Goal: Task Accomplishment & Management: Use online tool/utility

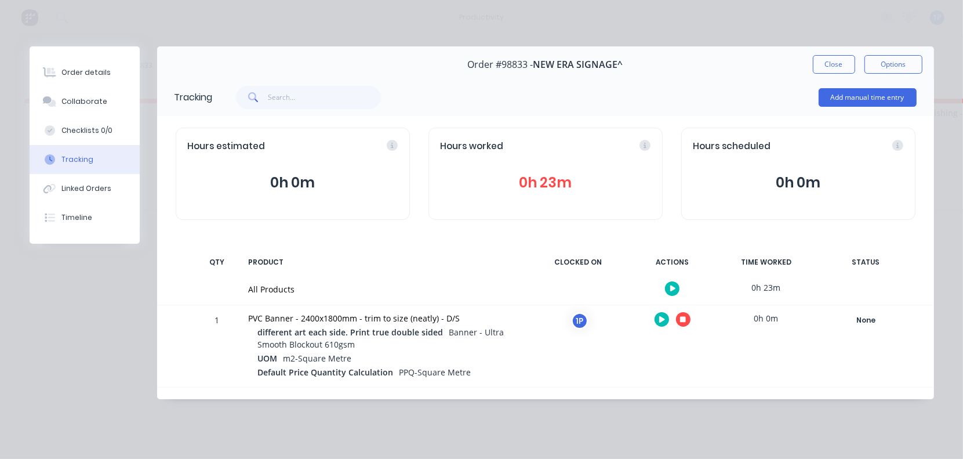
click at [683, 317] on icon "button" at bounding box center [683, 320] width 6 height 6
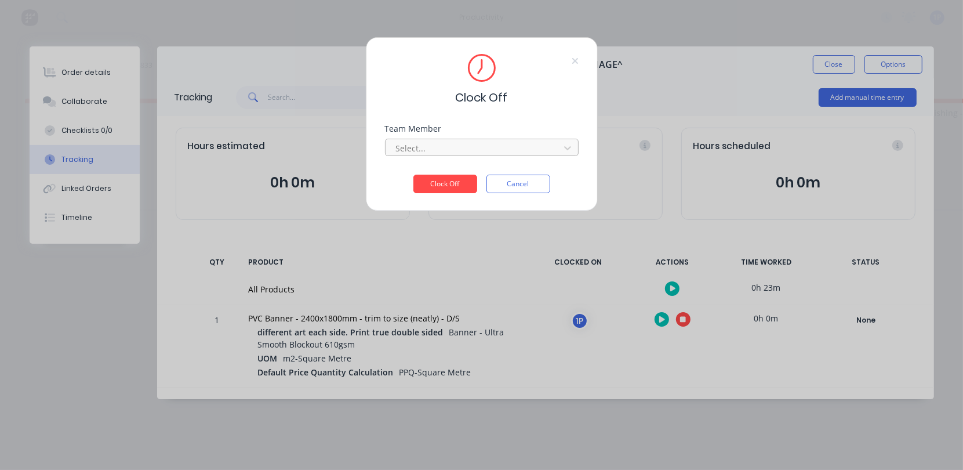
click at [456, 146] on div at bounding box center [474, 148] width 159 height 14
click at [449, 172] on div "1Roll to Roll Printing" at bounding box center [482, 173] width 194 height 21
click at [448, 177] on button "Clock Off" at bounding box center [445, 184] width 64 height 19
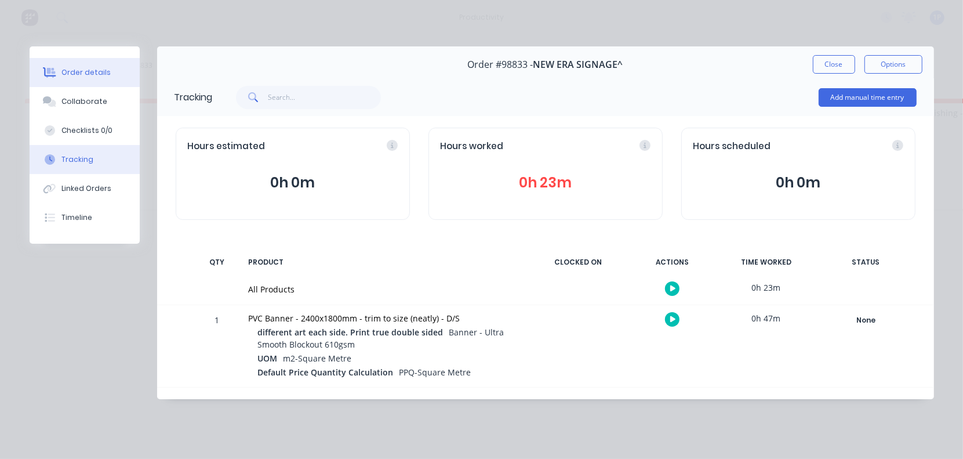
click at [87, 73] on div "Order details" at bounding box center [85, 72] width 49 height 10
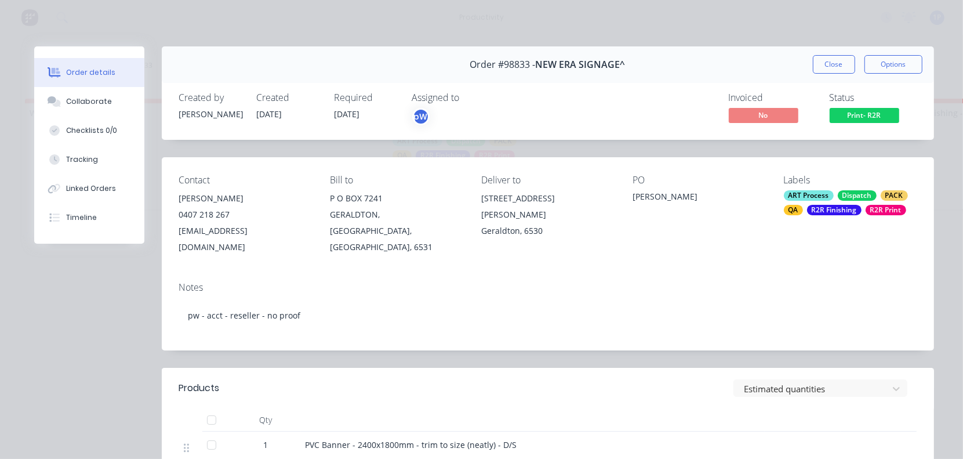
click at [865, 121] on span "Print- R2R" at bounding box center [865, 115] width 70 height 14
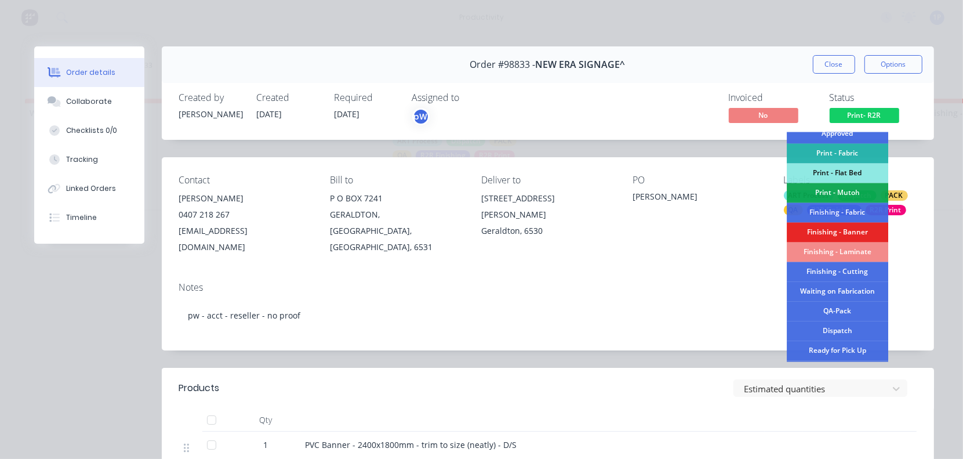
scroll to position [217, 0]
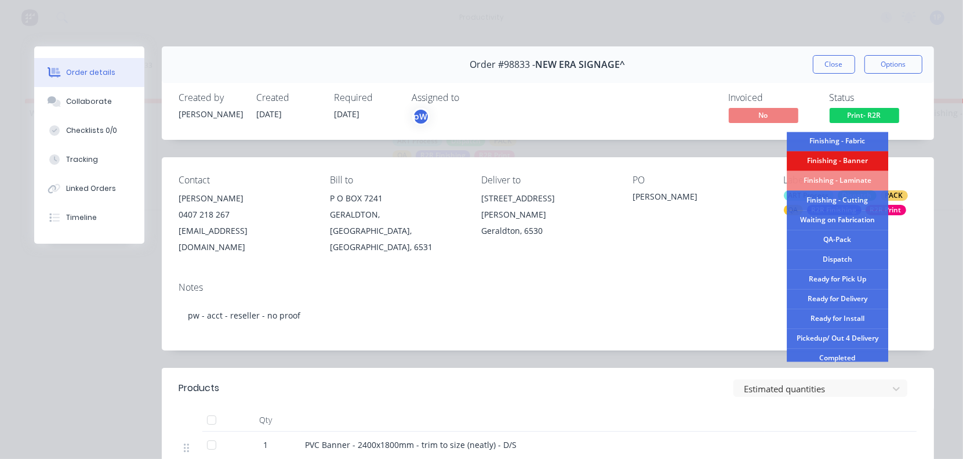
click at [831, 158] on div "Finishing - Banner" at bounding box center [837, 161] width 101 height 20
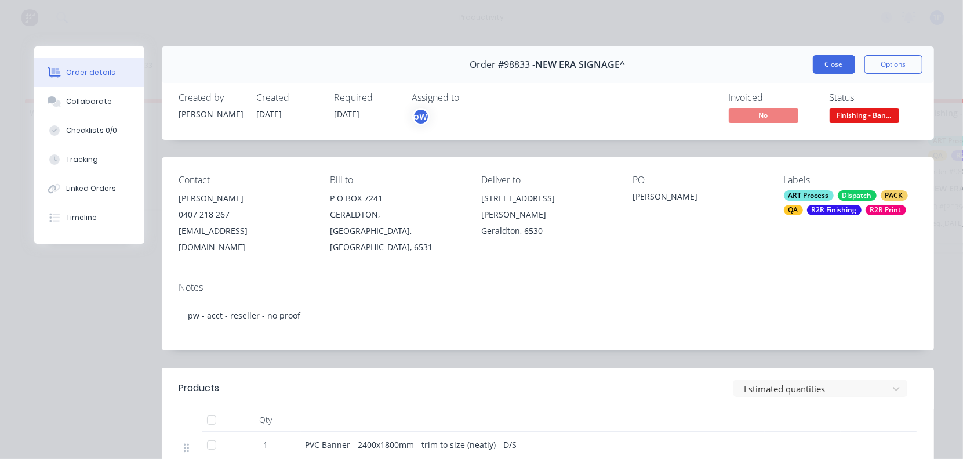
click at [822, 68] on button "Close" at bounding box center [834, 64] width 42 height 19
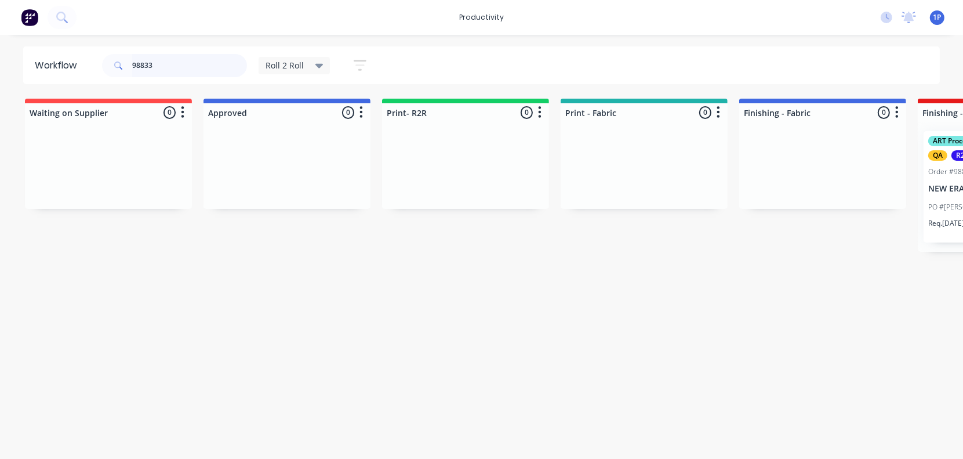
click at [151, 61] on input "98833" at bounding box center [189, 65] width 115 height 23
drag, startPoint x: 151, startPoint y: 61, endPoint x: 155, endPoint y: 90, distance: 29.3
click at [135, 61] on input "98833" at bounding box center [189, 65] width 115 height 23
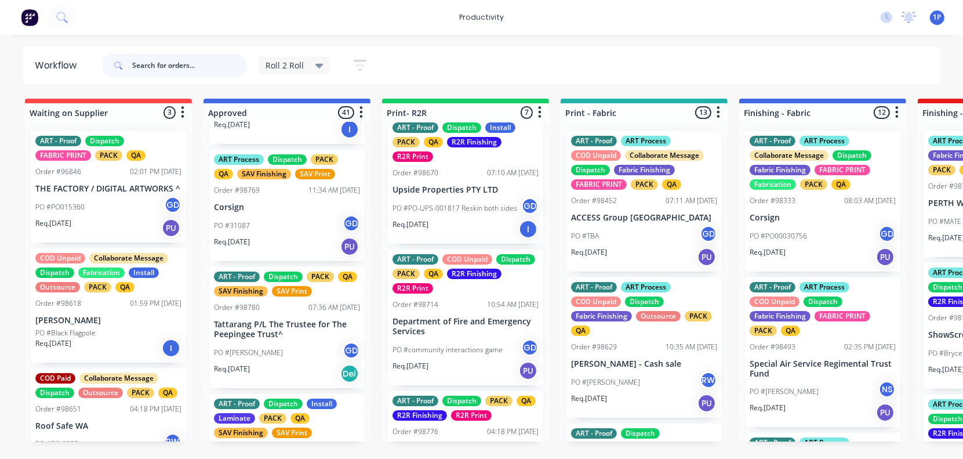
scroll to position [413, 0]
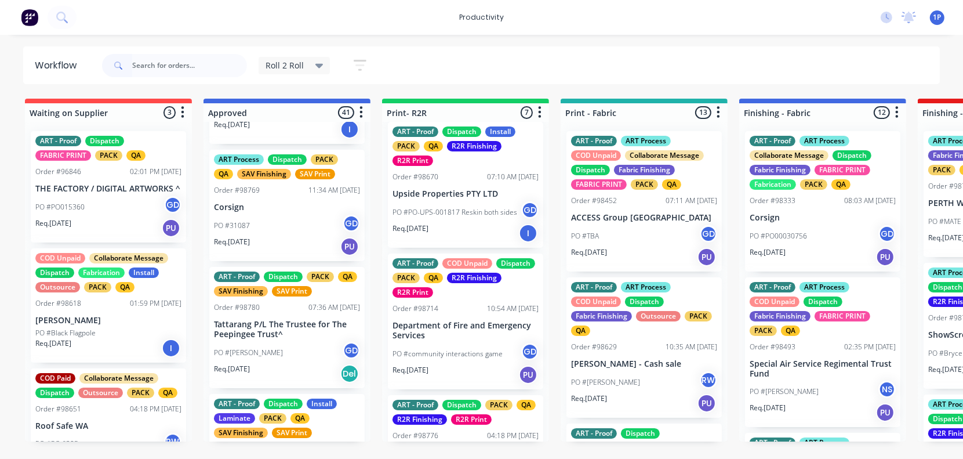
click at [477, 324] on p "Department of Fire and Emergency Services" at bounding box center [466, 331] width 146 height 20
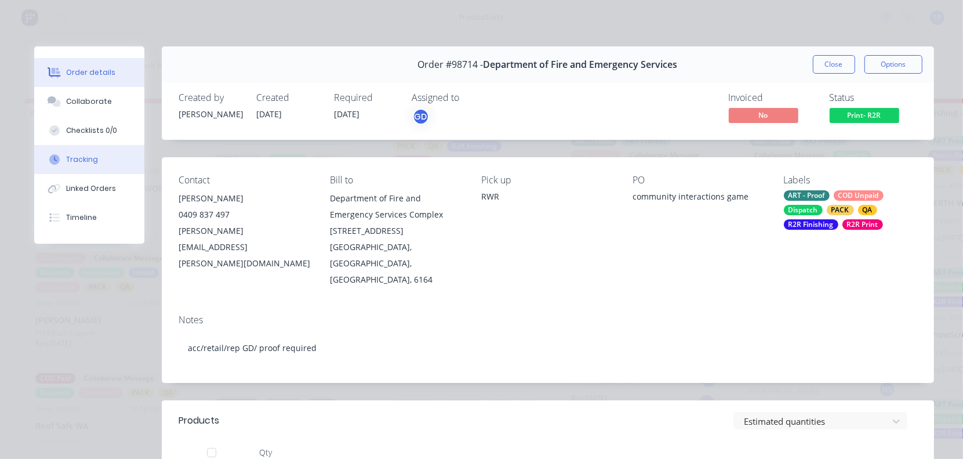
click at [54, 161] on div at bounding box center [54, 159] width 17 height 10
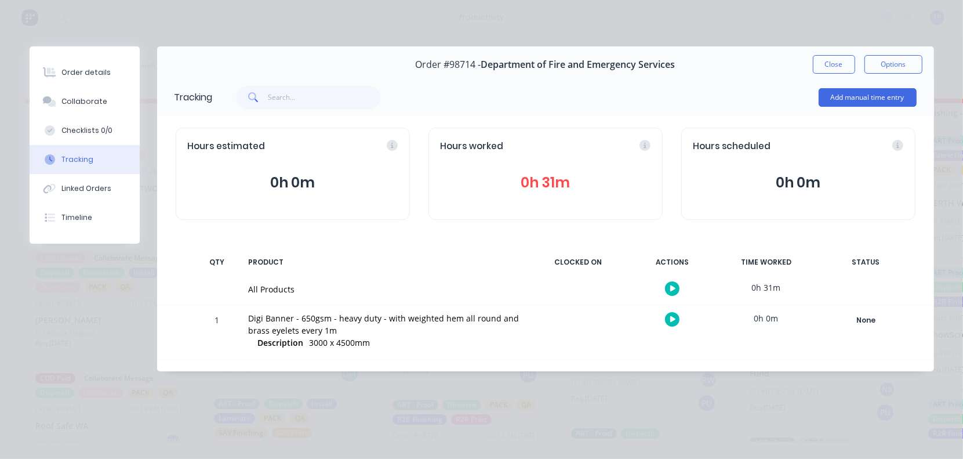
click at [673, 317] on icon "button" at bounding box center [673, 319] width 6 height 8
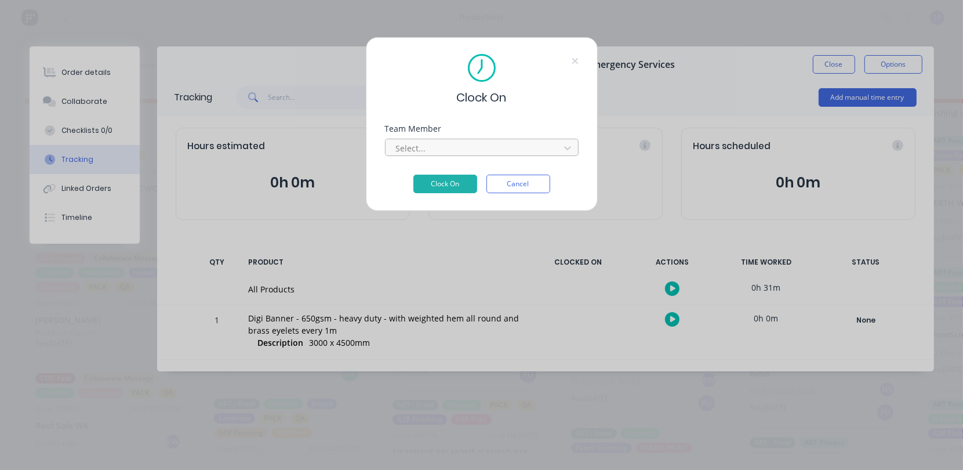
click at [508, 150] on div at bounding box center [474, 148] width 159 height 14
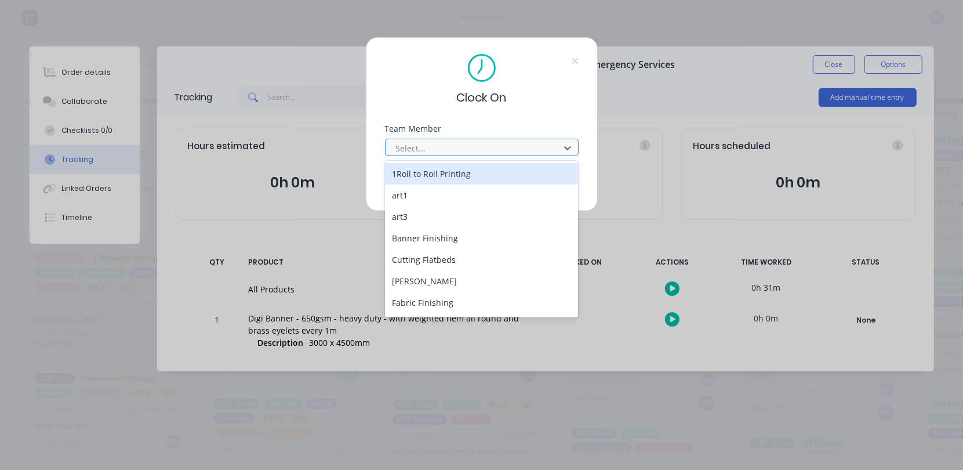
click at [413, 175] on button "Clock On" at bounding box center [445, 184] width 64 height 19
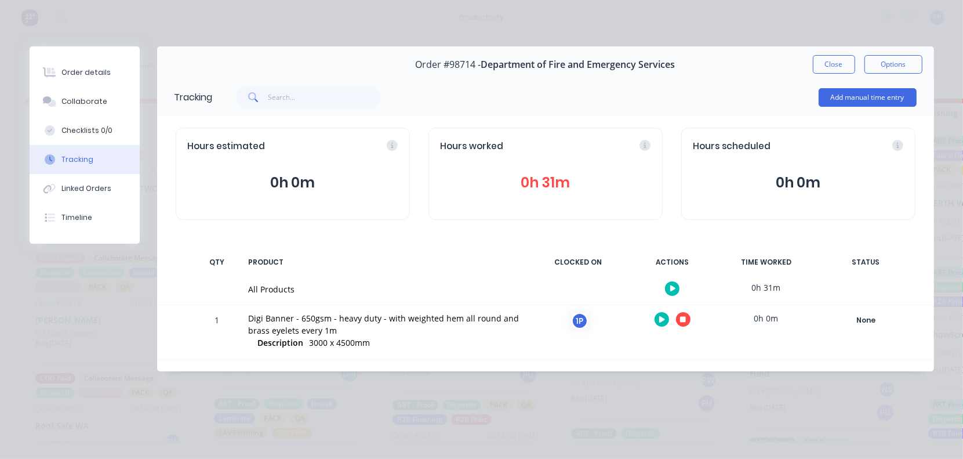
click at [676, 319] on button "button" at bounding box center [683, 319] width 14 height 14
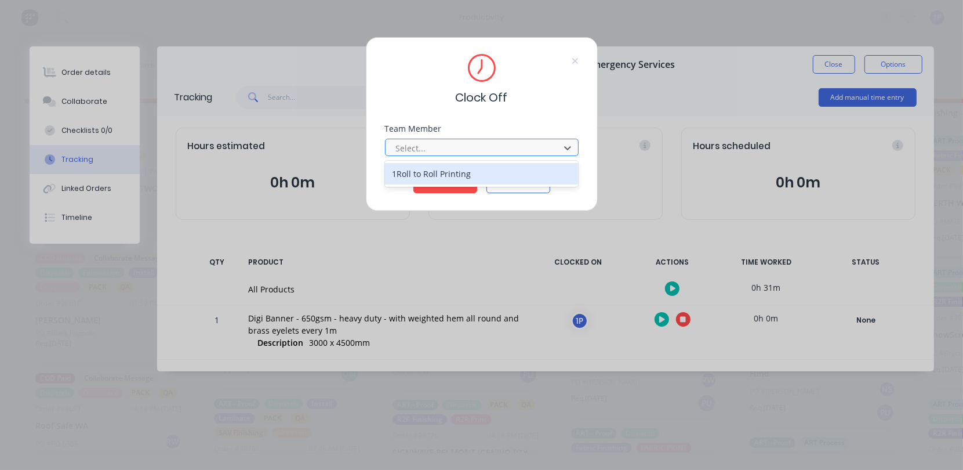
click at [441, 148] on div at bounding box center [474, 148] width 159 height 14
click at [428, 171] on div "1Roll to Roll Printing" at bounding box center [482, 173] width 194 height 21
click at [430, 182] on button "Clock Off" at bounding box center [445, 184] width 64 height 19
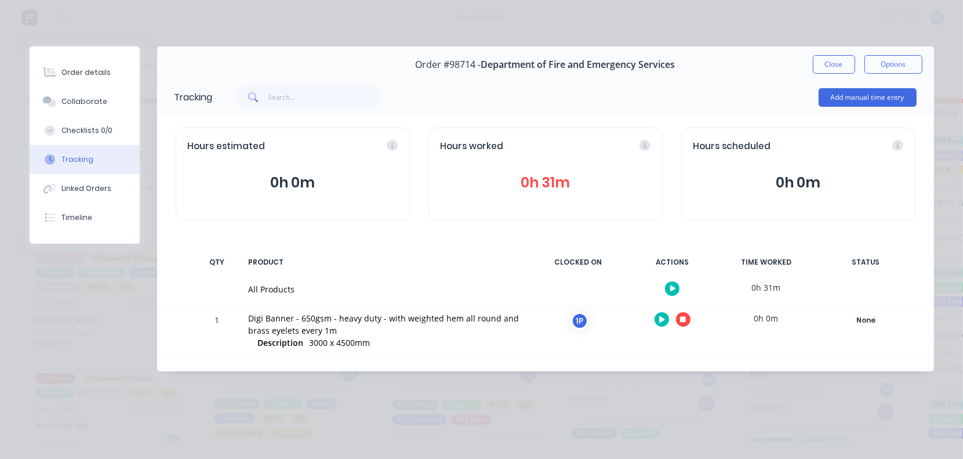
click at [84, 79] on button "Order details" at bounding box center [85, 72] width 110 height 29
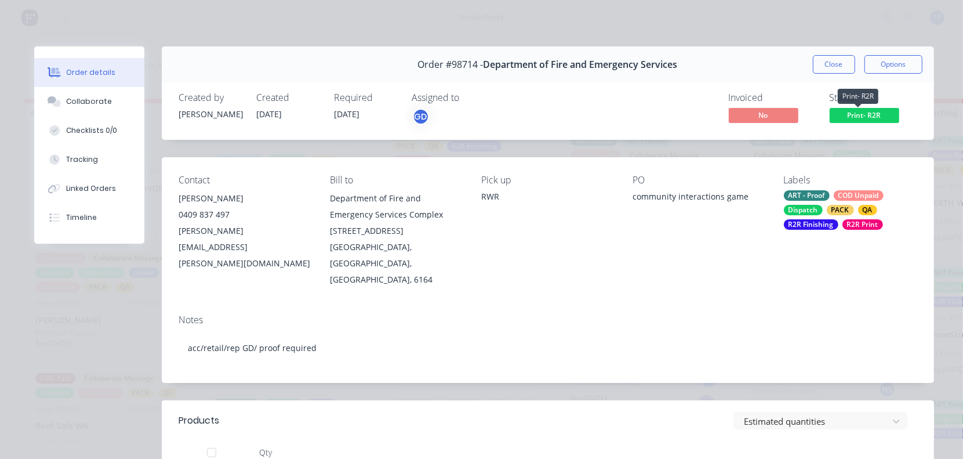
click at [859, 122] on span "Print- R2R" at bounding box center [865, 115] width 70 height 14
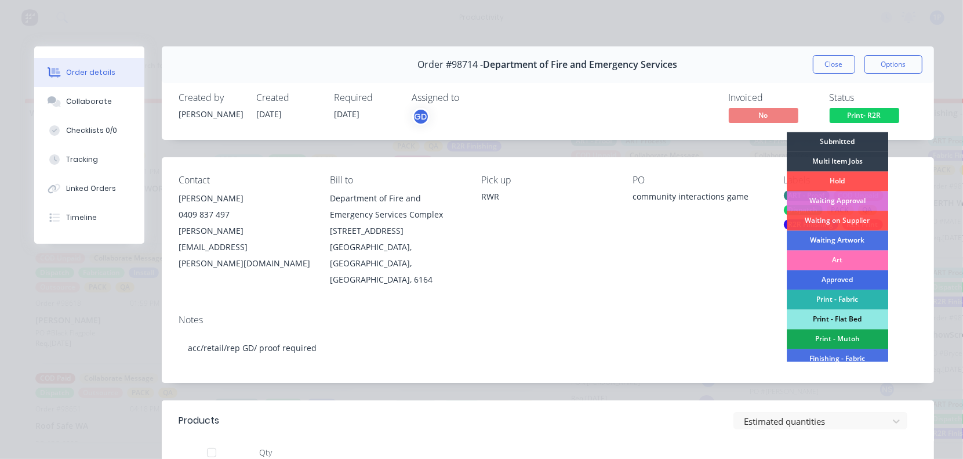
scroll to position [72, 0]
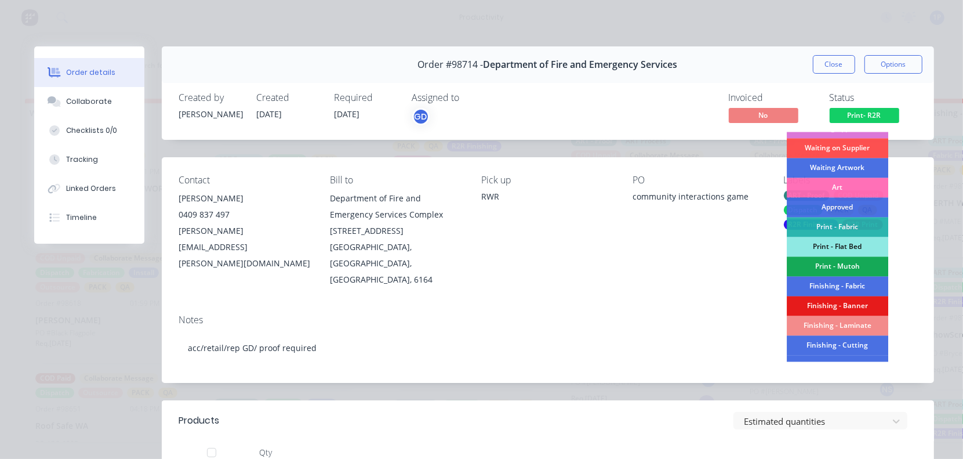
click at [845, 300] on div "Finishing - Banner" at bounding box center [837, 306] width 101 height 20
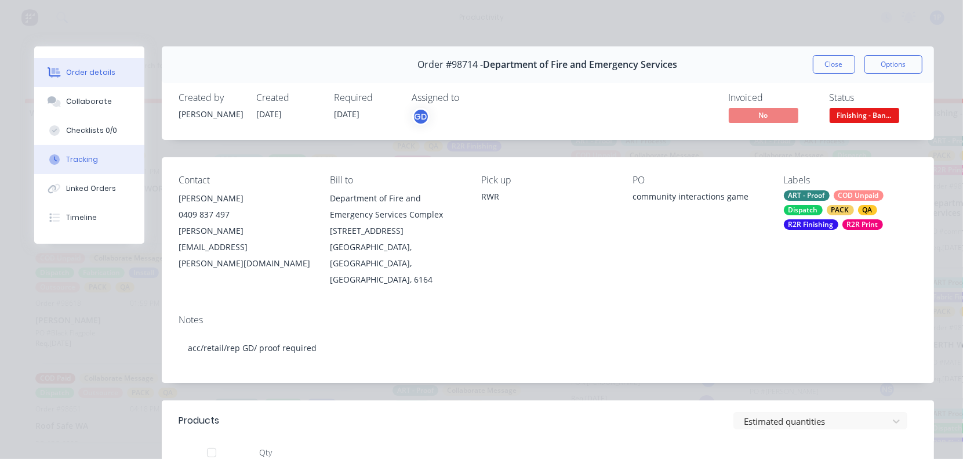
click at [66, 161] on div "Tracking" at bounding box center [82, 159] width 32 height 10
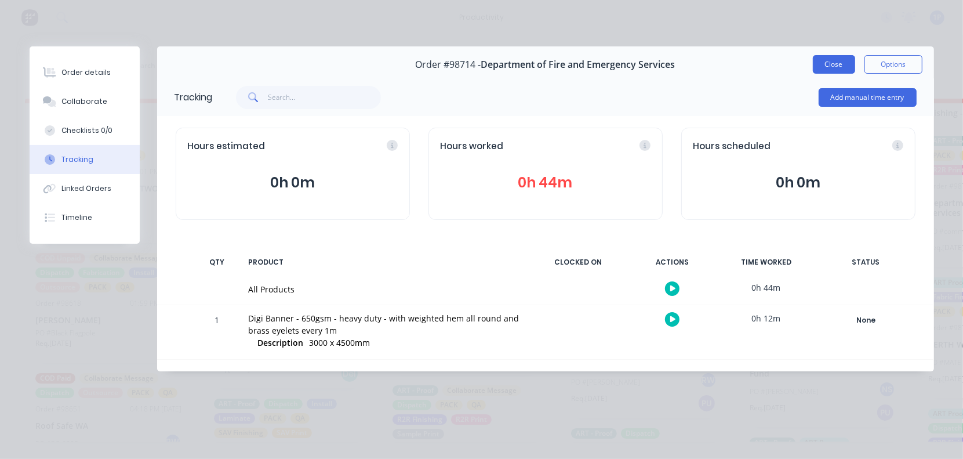
click at [840, 64] on button "Close" at bounding box center [834, 64] width 42 height 19
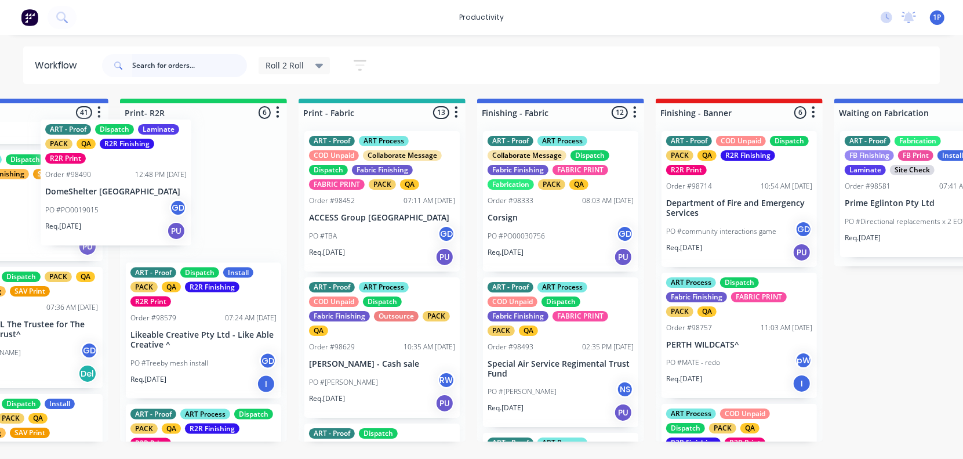
scroll to position [0, 226]
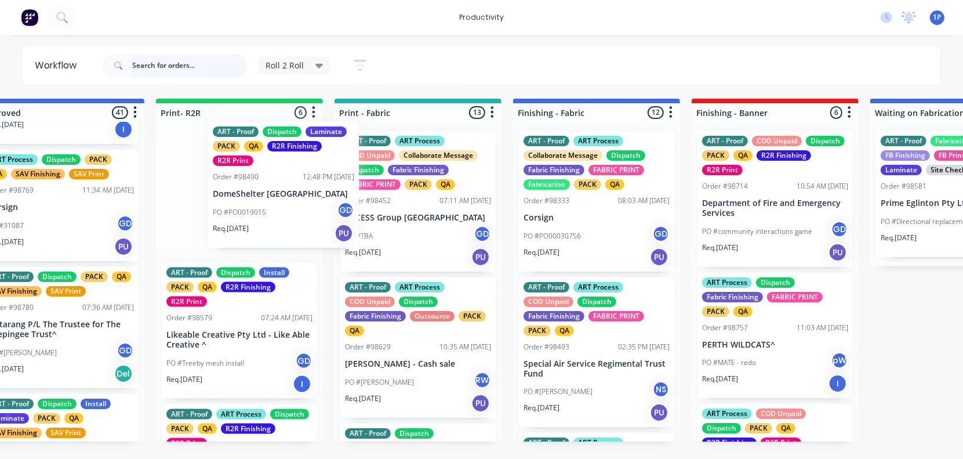
drag, startPoint x: 449, startPoint y: 195, endPoint x: 237, endPoint y: 188, distance: 212.9
click at [237, 188] on div "ART - Proof Dispatch Laminate PACK QA R2R Finishing R2R Print Order #98490 12:4…" at bounding box center [239, 282] width 167 height 320
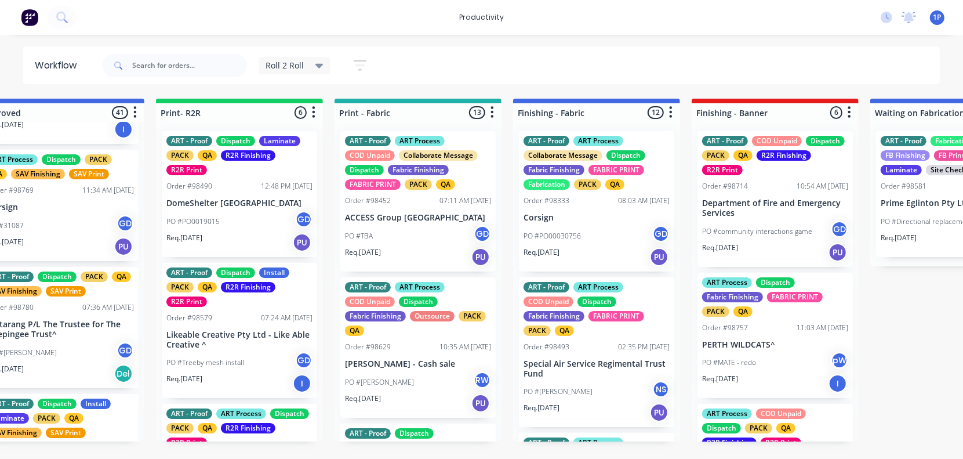
click at [231, 211] on div "PO #PO0019015 GD" at bounding box center [239, 222] width 146 height 22
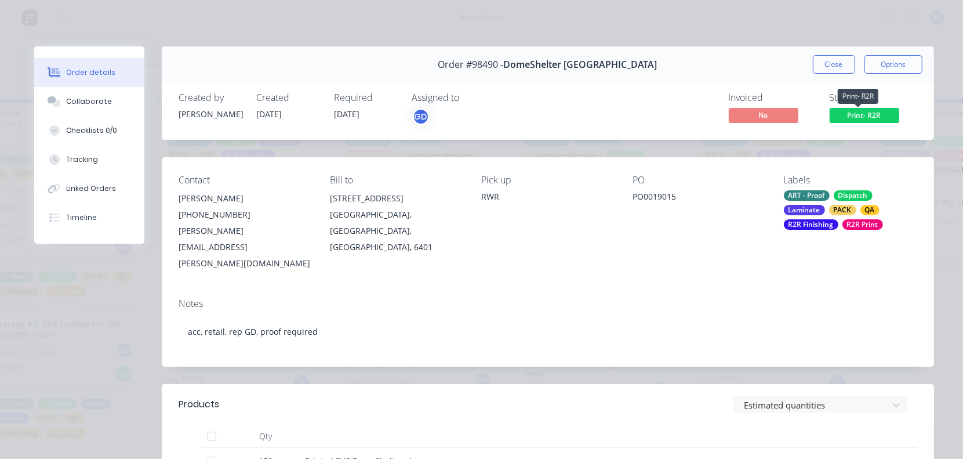
click at [864, 109] on span "Print- R2R" at bounding box center [865, 115] width 70 height 14
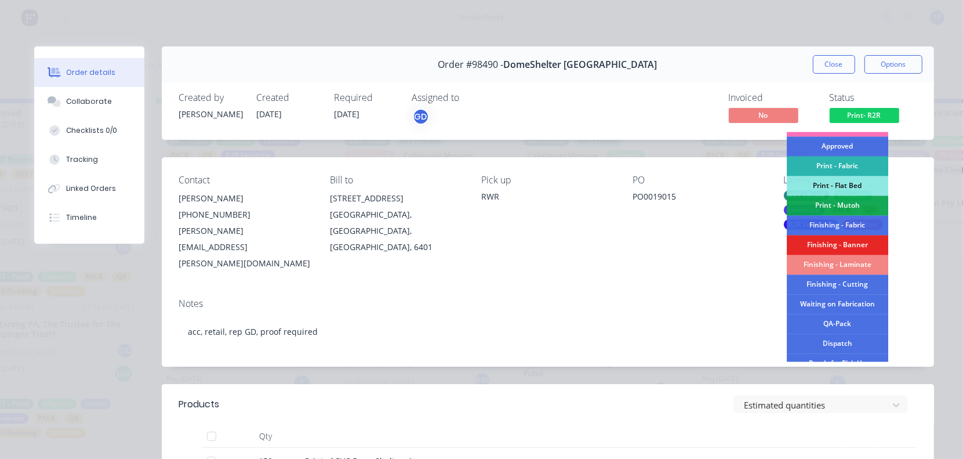
scroll to position [145, 0]
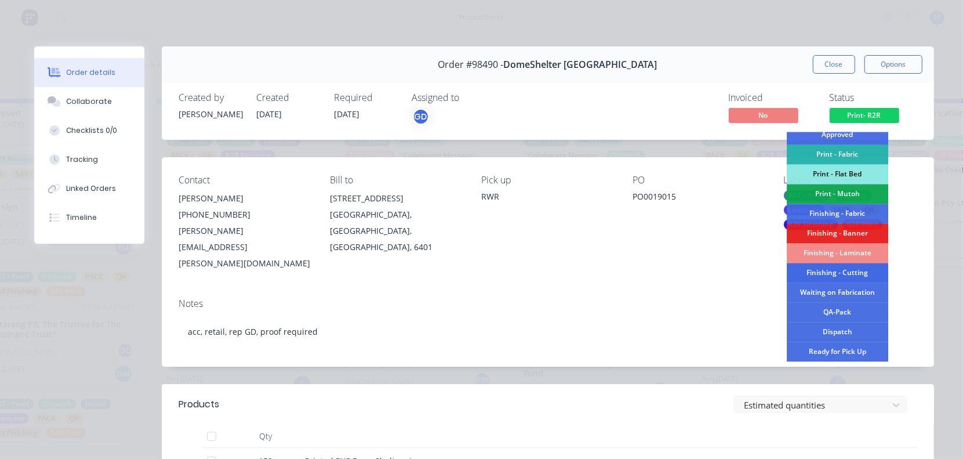
click at [850, 271] on div "Finishing - Cutting" at bounding box center [837, 273] width 101 height 20
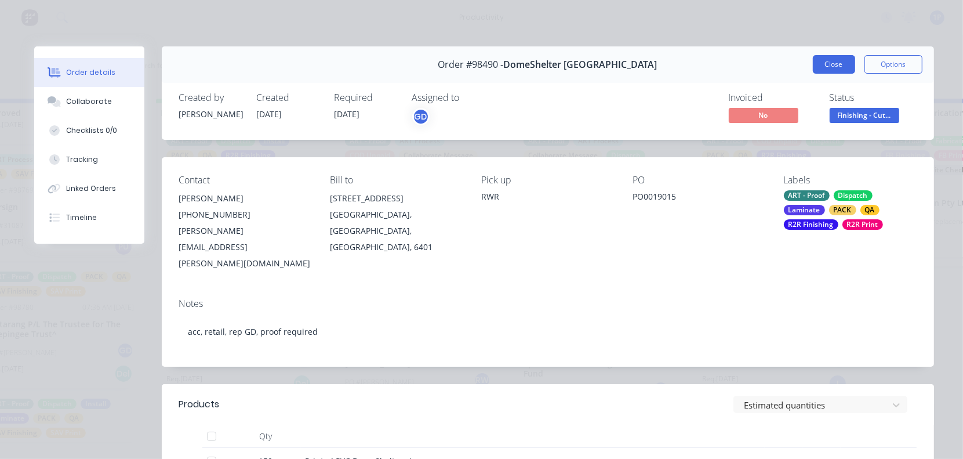
click at [830, 68] on button "Close" at bounding box center [834, 64] width 42 height 19
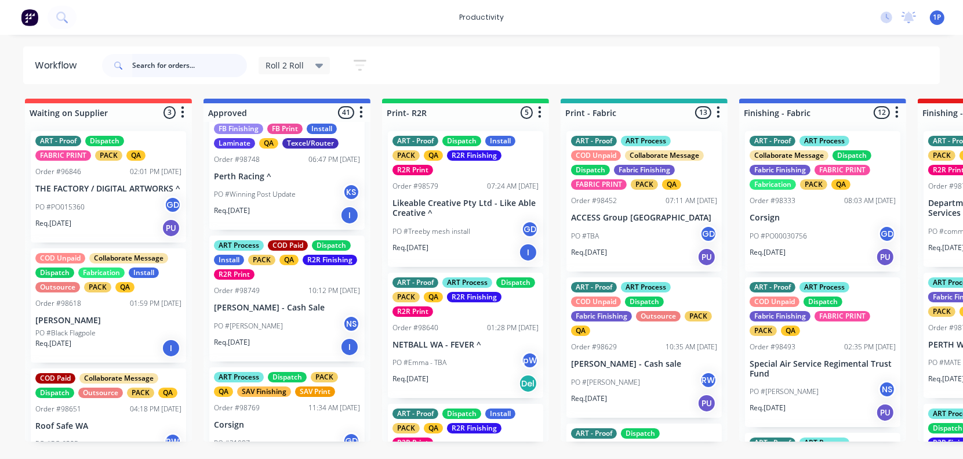
scroll to position [362, 0]
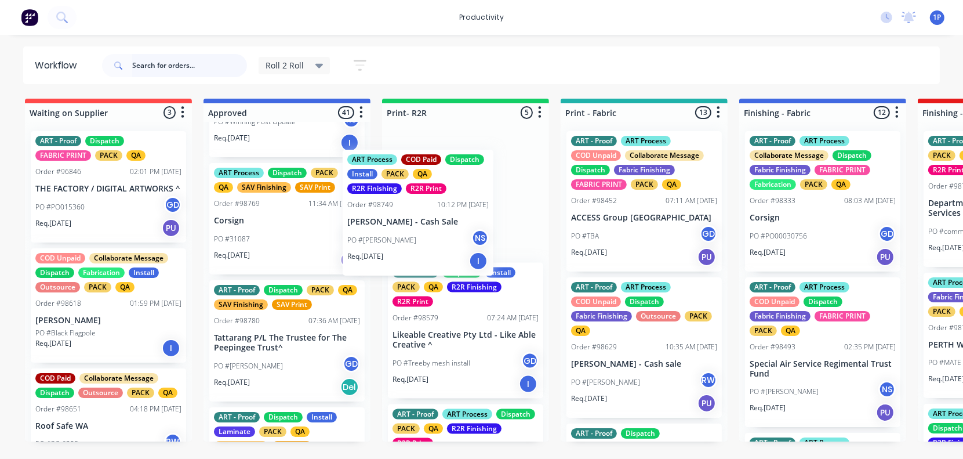
drag, startPoint x: 280, startPoint y: 245, endPoint x: 426, endPoint y: 230, distance: 146.9
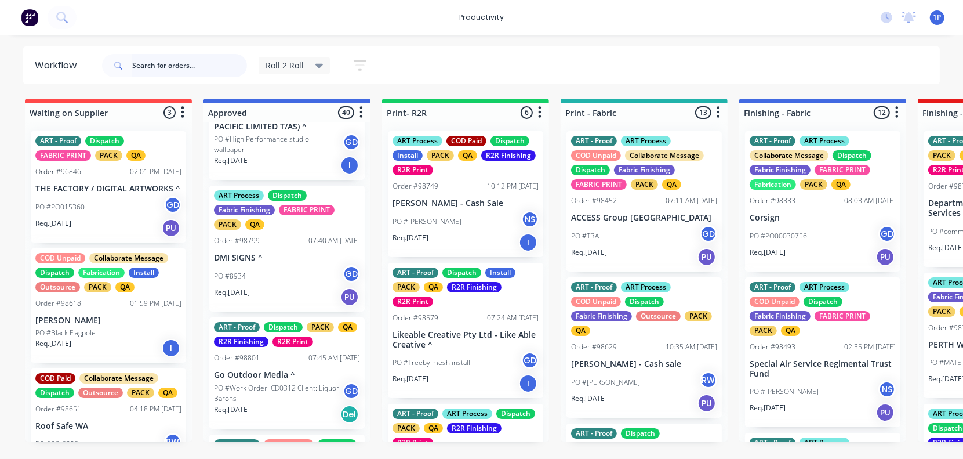
scroll to position [797, 0]
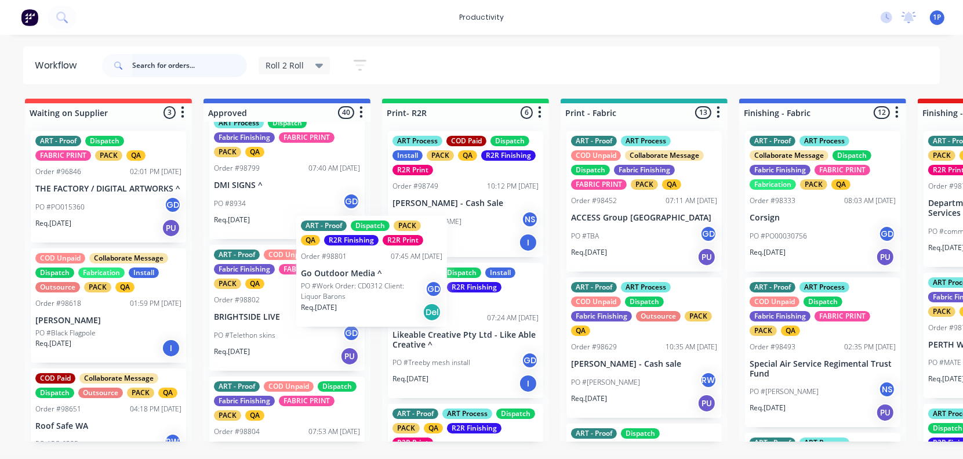
drag, startPoint x: 302, startPoint y: 307, endPoint x: 404, endPoint y: 274, distance: 106.9
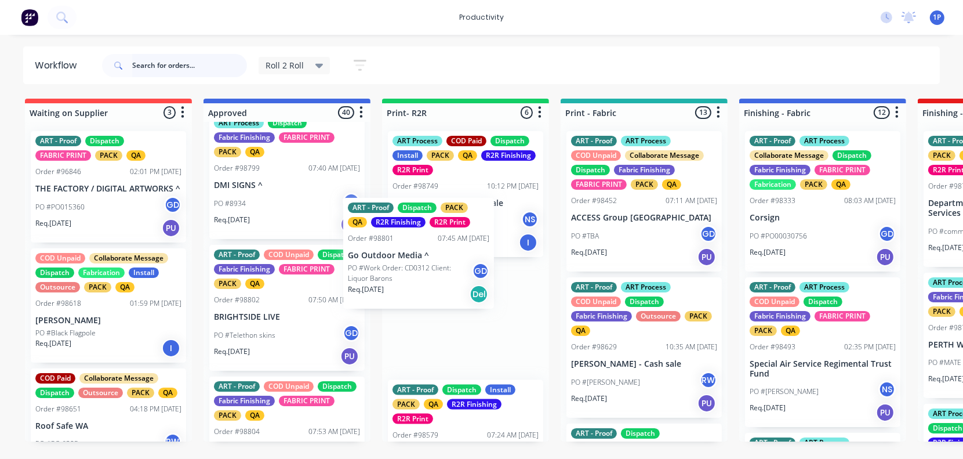
drag, startPoint x: 302, startPoint y: 297, endPoint x: 449, endPoint y: 245, distance: 156.6
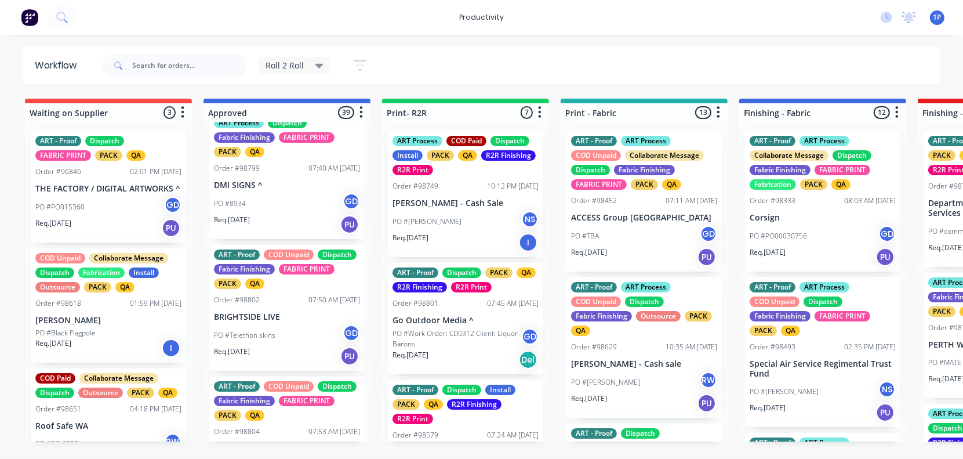
click at [464, 316] on p "Go Outdoor Media ^" at bounding box center [466, 320] width 146 height 10
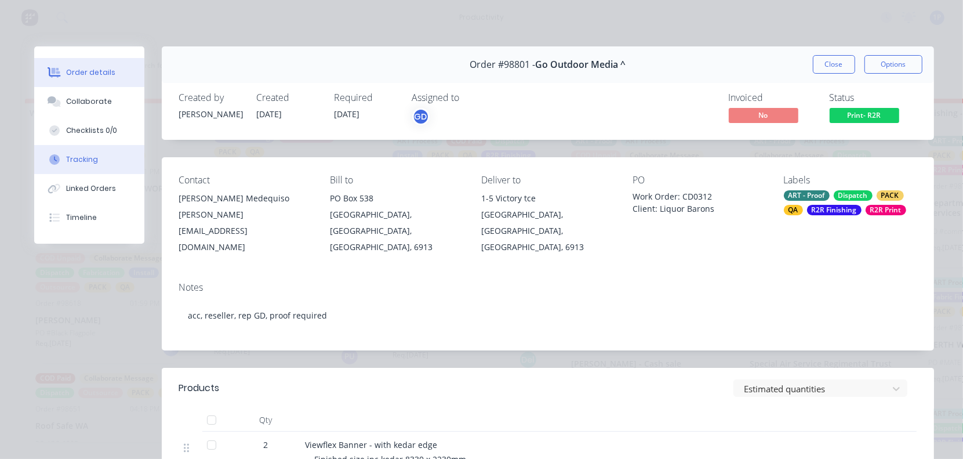
click at [79, 164] on div "Tracking" at bounding box center [82, 159] width 32 height 10
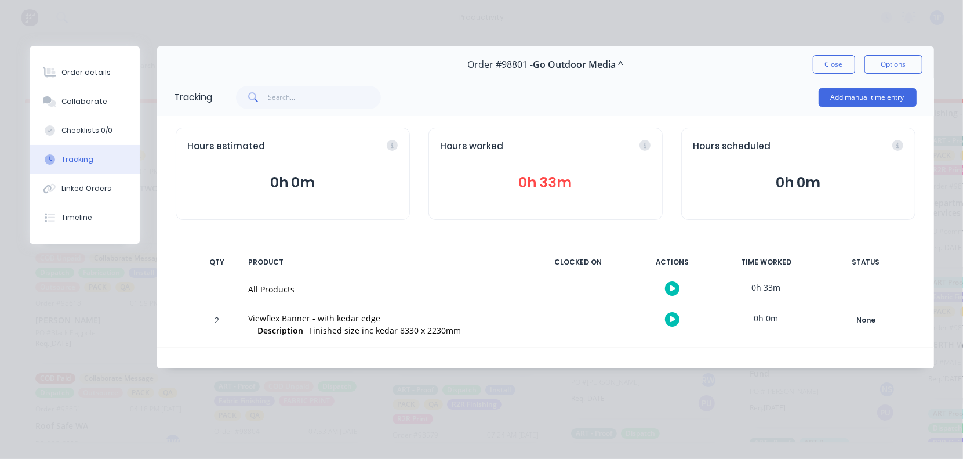
click at [673, 319] on icon "button" at bounding box center [673, 319] width 6 height 6
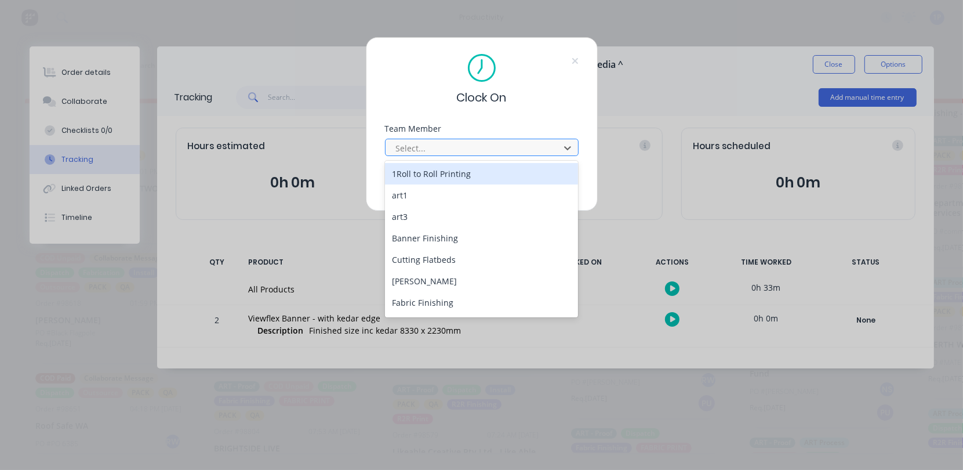
click at [513, 147] on div at bounding box center [474, 148] width 159 height 14
click at [480, 172] on div "1Roll to Roll Printing" at bounding box center [482, 173] width 194 height 21
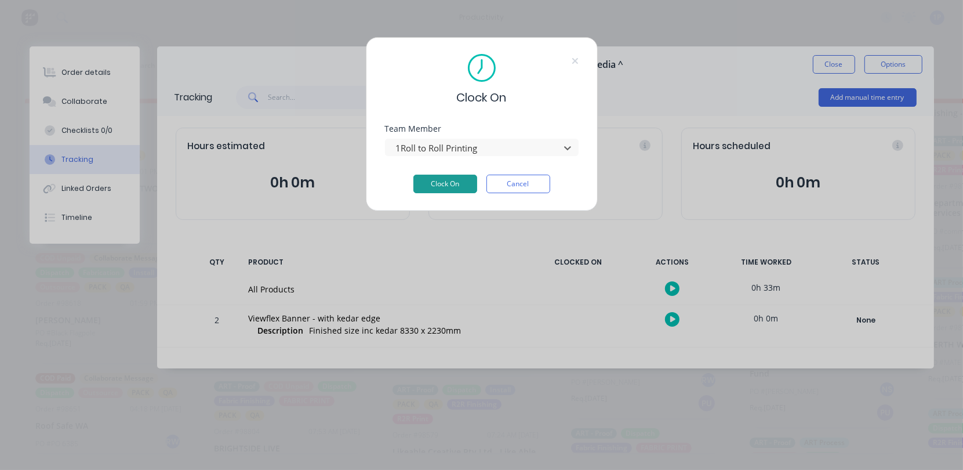
click at [464, 180] on button "Clock On" at bounding box center [445, 184] width 64 height 19
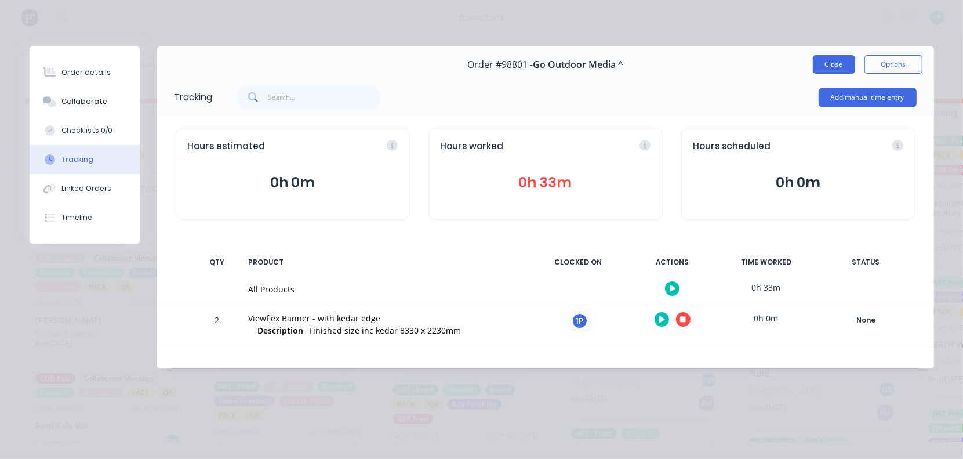
click at [839, 64] on button "Close" at bounding box center [834, 64] width 42 height 19
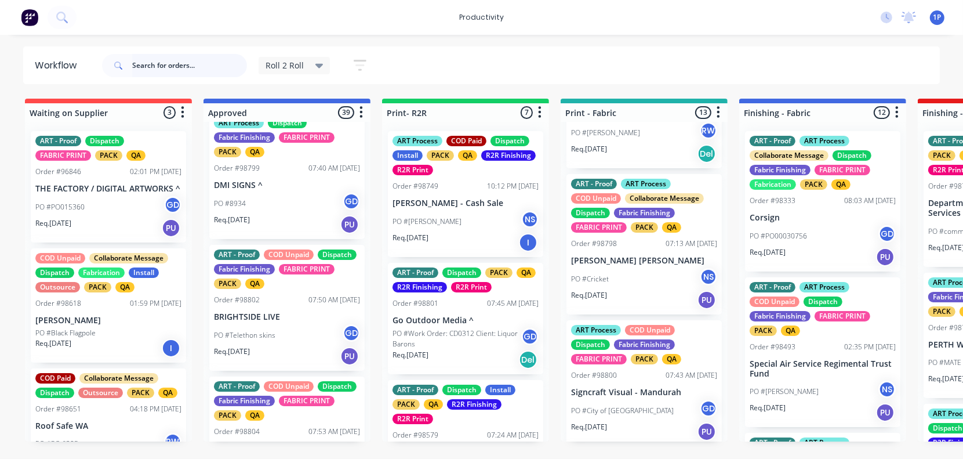
scroll to position [1232, 0]
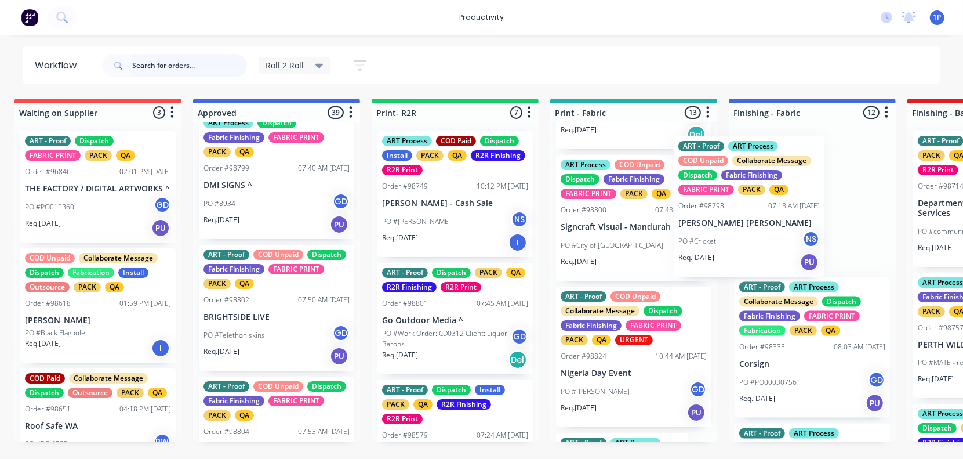
drag, startPoint x: 659, startPoint y: 277, endPoint x: 752, endPoint y: 251, distance: 96.5
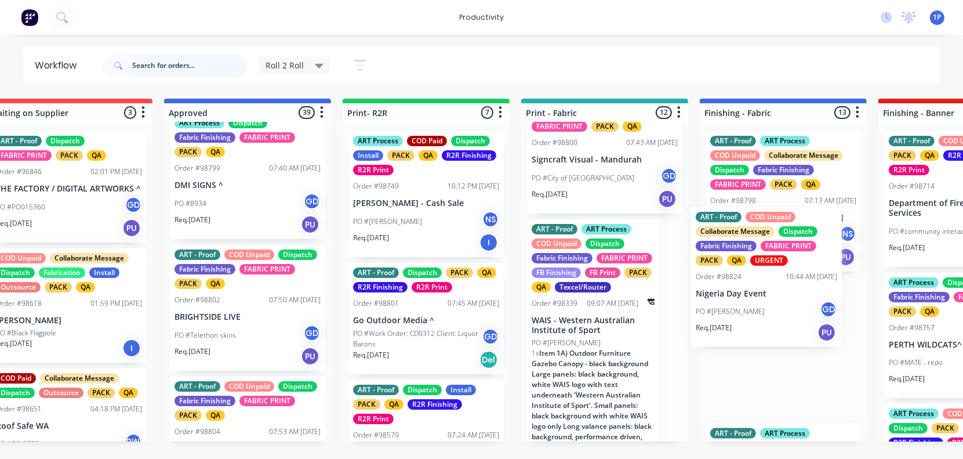
scroll to position [0, 50]
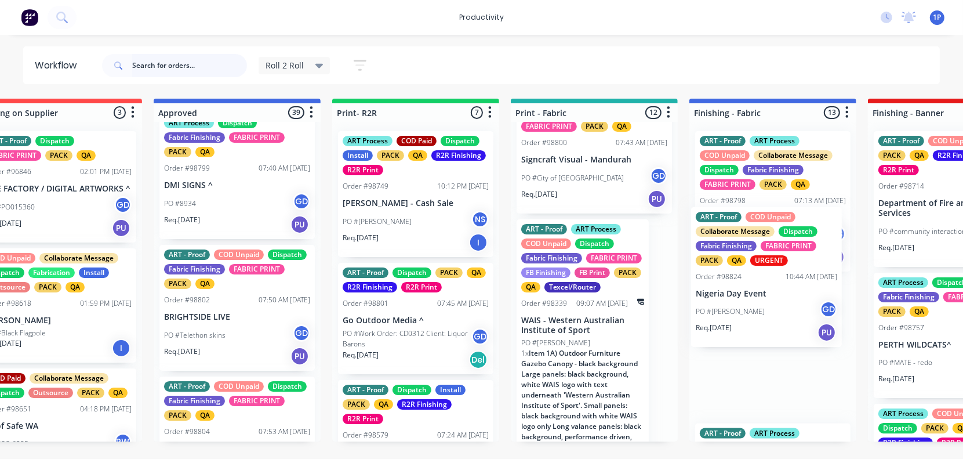
drag, startPoint x: 651, startPoint y: 329, endPoint x: 790, endPoint y: 303, distance: 141.6
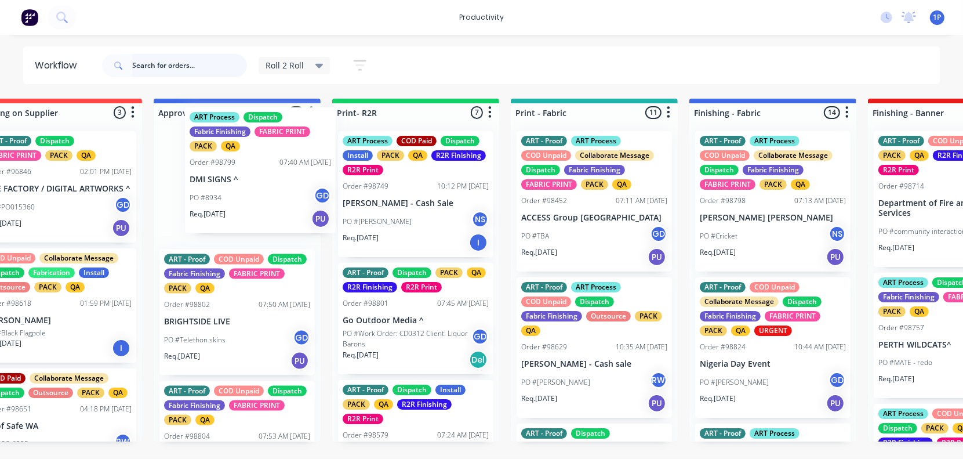
scroll to position [792, 0]
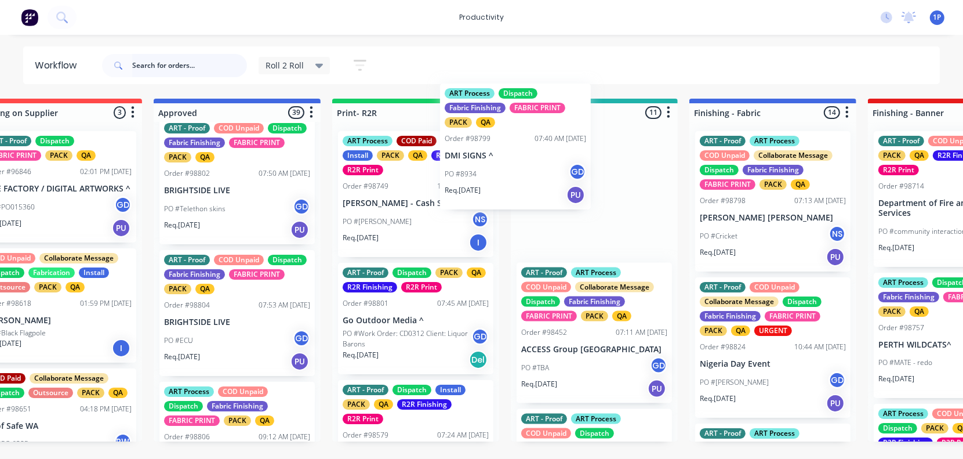
drag, startPoint x: 247, startPoint y: 179, endPoint x: 534, endPoint y: 148, distance: 288.7
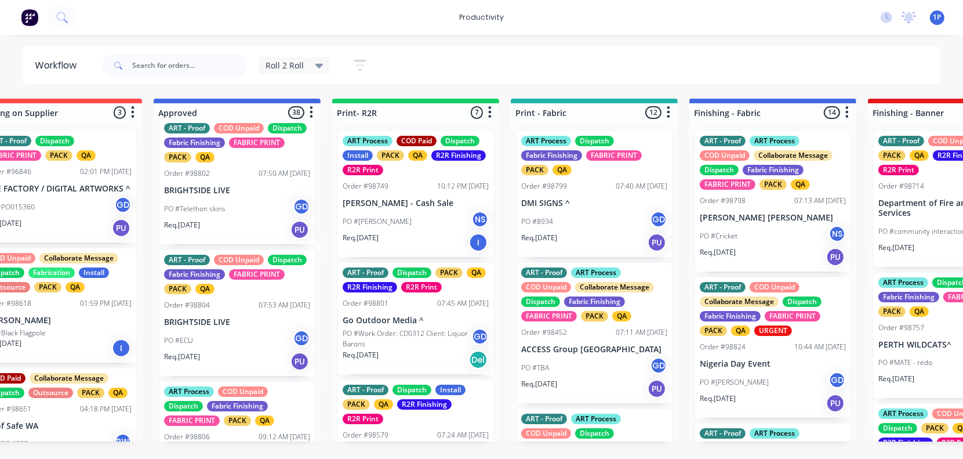
click at [557, 195] on div "ART Process Dispatch Fabric Finishing FABRIC PRINT PACK QA Order #98799 07:40 A…" at bounding box center [594, 194] width 155 height 126
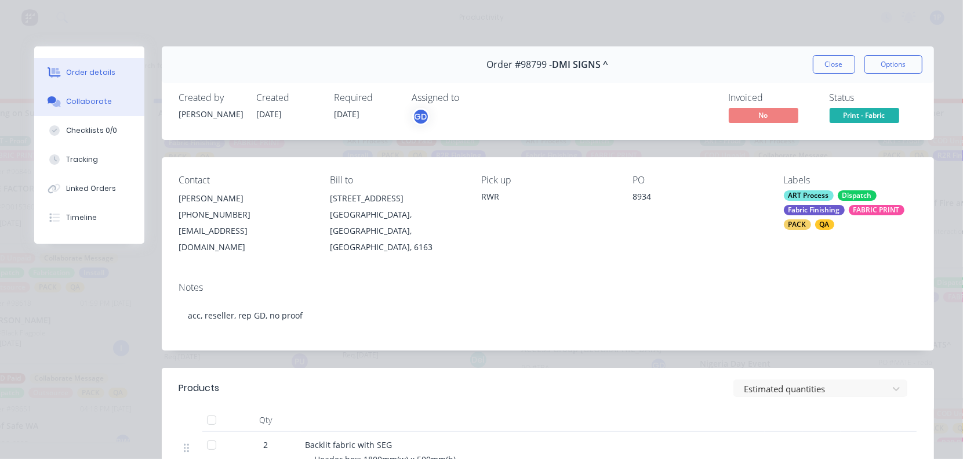
click at [75, 108] on button "Collaborate" at bounding box center [89, 101] width 110 height 29
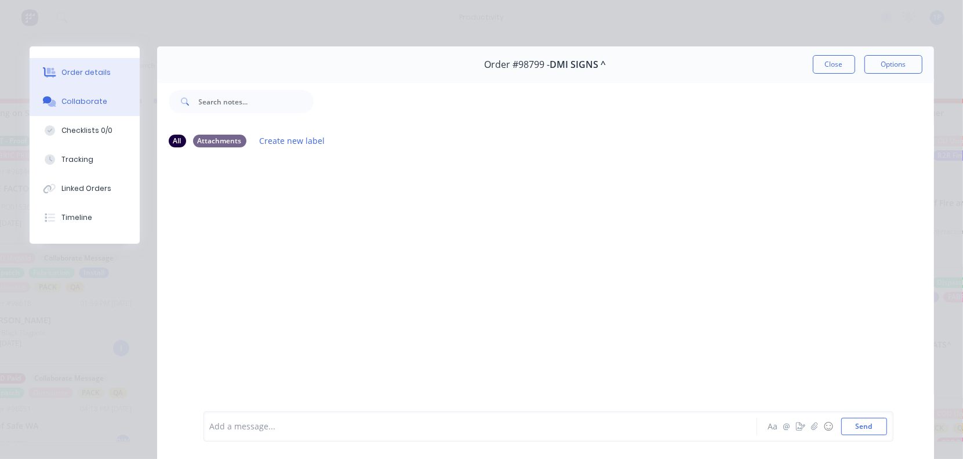
click at [118, 77] on button "Order details" at bounding box center [85, 72] width 110 height 29
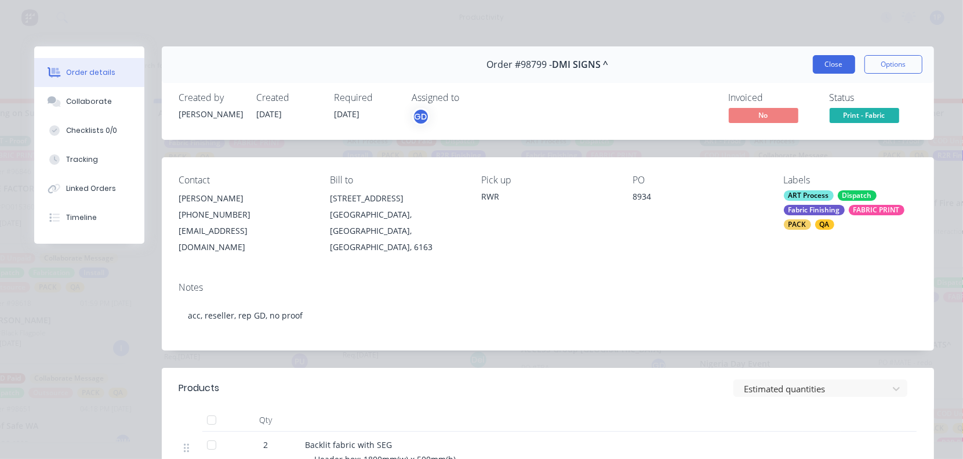
click at [830, 65] on button "Close" at bounding box center [834, 64] width 42 height 19
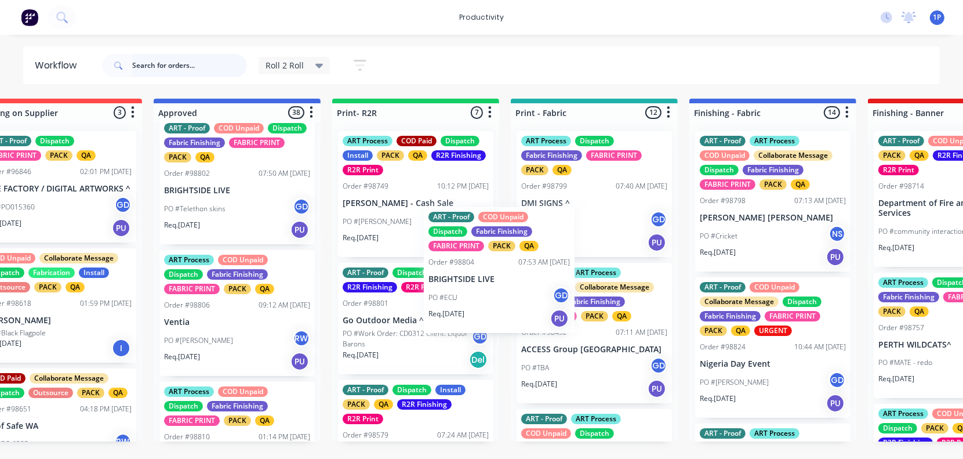
drag, startPoint x: 259, startPoint y: 326, endPoint x: 203, endPoint y: 191, distance: 145.6
click at [212, 201] on div "ART - Proof Dispatch Install Laminate PACK QA SAV Finishing SAV Print Order #98…" at bounding box center [237, 282] width 167 height 320
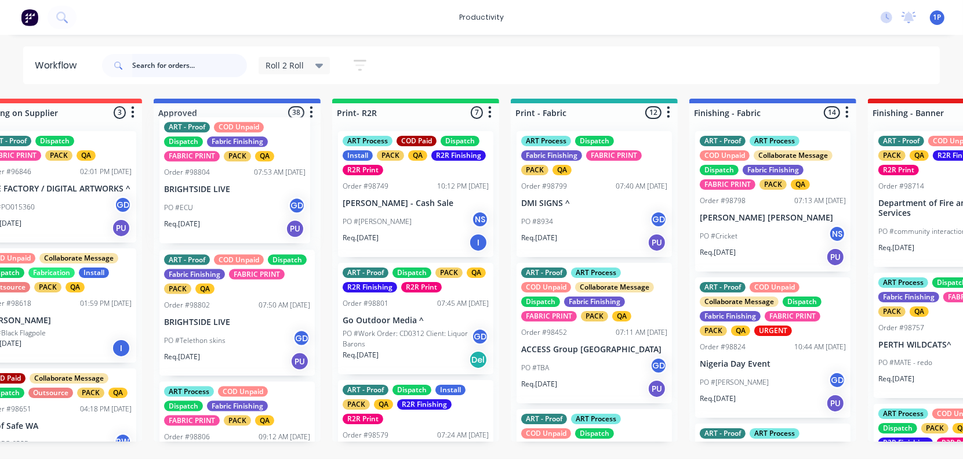
scroll to position [0, 49]
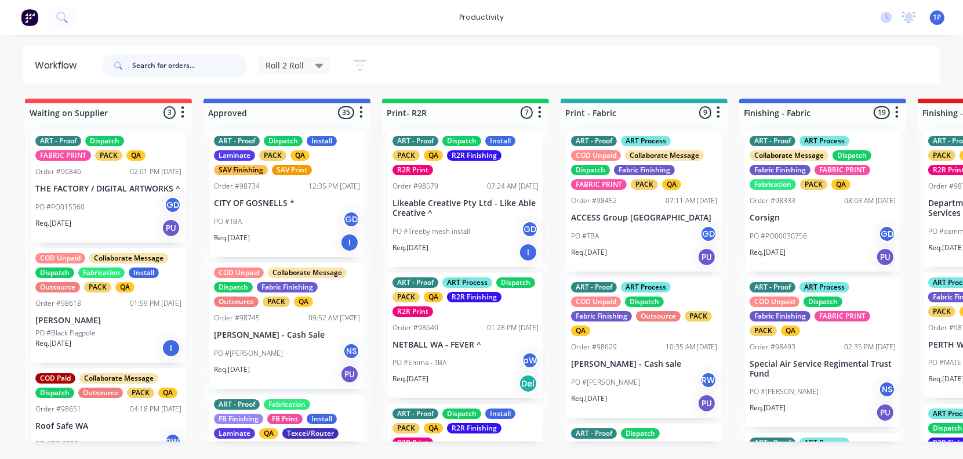
click at [169, 67] on input "text" at bounding box center [189, 65] width 115 height 23
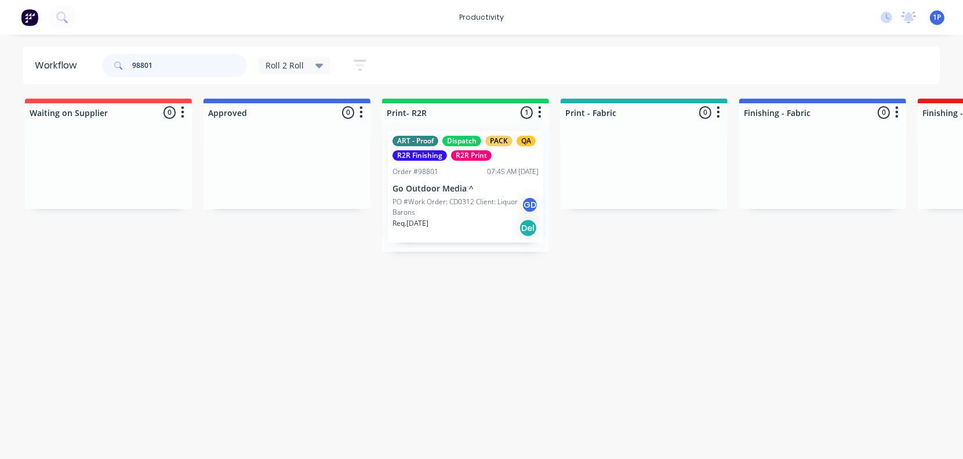
type input "98801"
click at [437, 184] on p "Go Outdoor Media ^" at bounding box center [466, 189] width 146 height 10
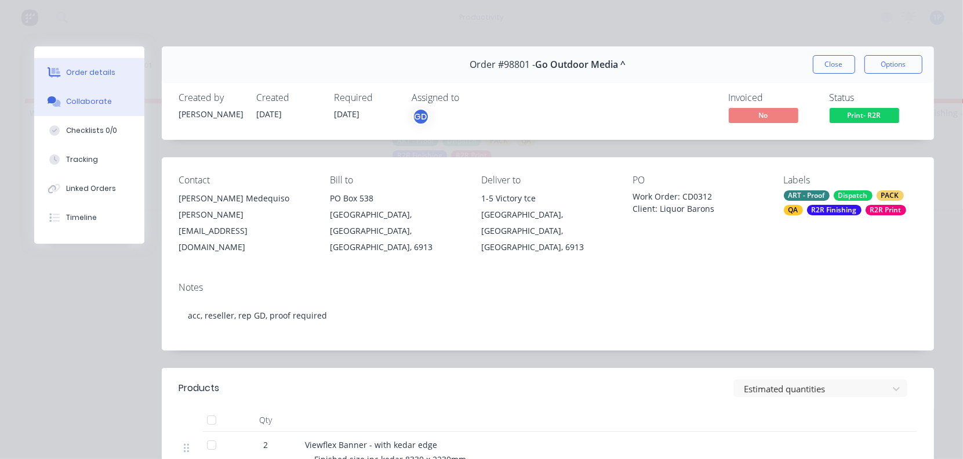
click at [95, 103] on div "Collaborate" at bounding box center [89, 101] width 46 height 10
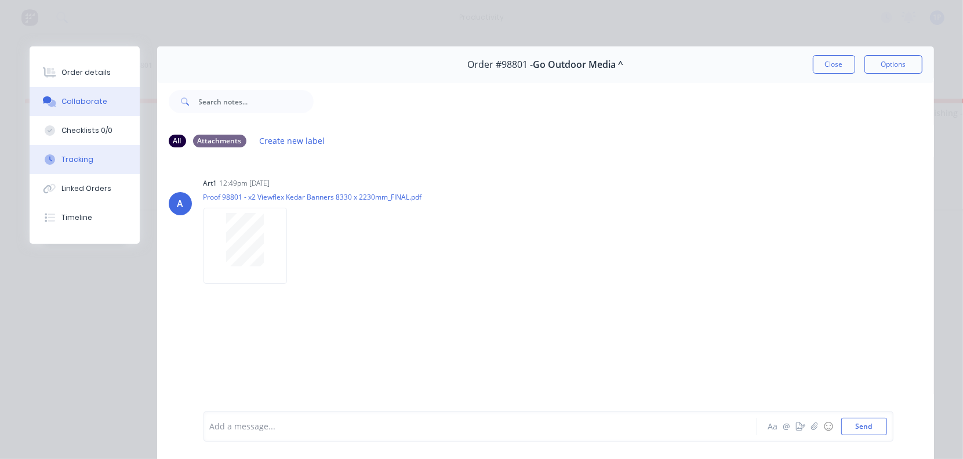
click at [99, 152] on button "Tracking" at bounding box center [85, 159] width 110 height 29
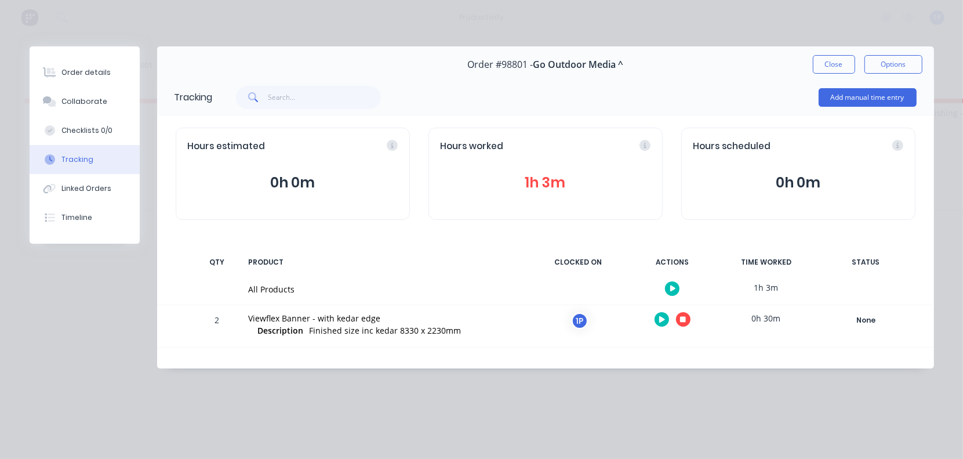
click at [684, 321] on icon "button" at bounding box center [683, 320] width 6 height 6
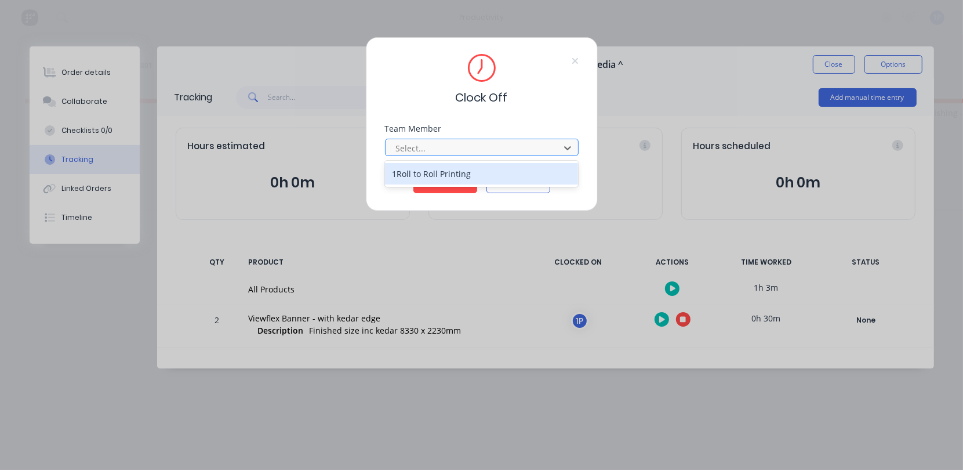
click at [538, 148] on div at bounding box center [474, 148] width 159 height 14
click at [505, 175] on div "1Roll to Roll Printing" at bounding box center [482, 173] width 194 height 21
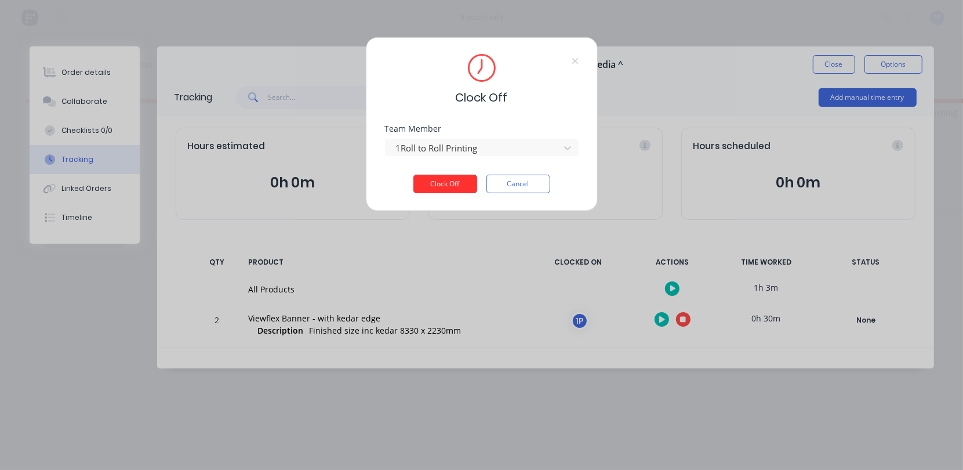
click at [461, 183] on button "Clock Off" at bounding box center [445, 184] width 64 height 19
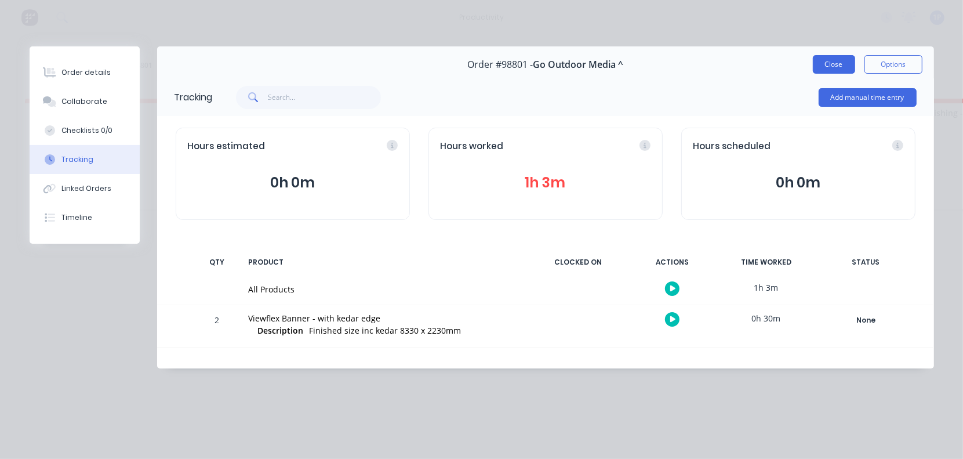
click at [837, 60] on button "Close" at bounding box center [834, 64] width 42 height 19
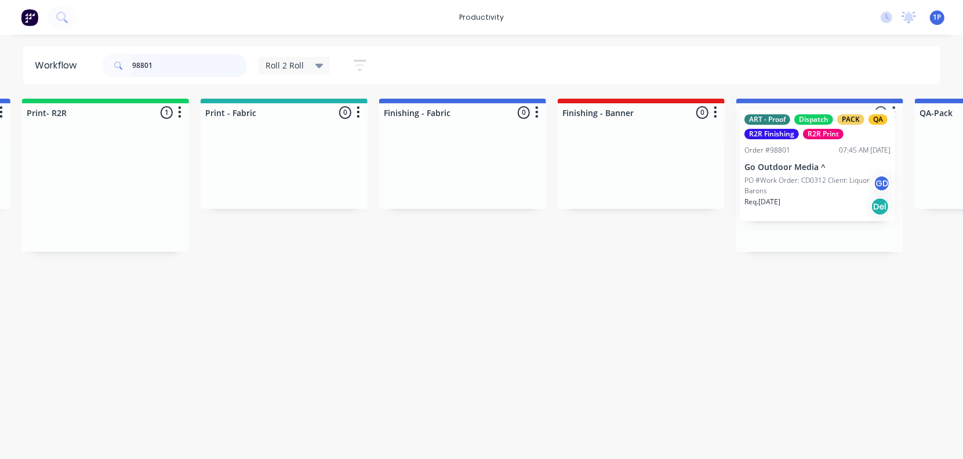
scroll to position [0, 364]
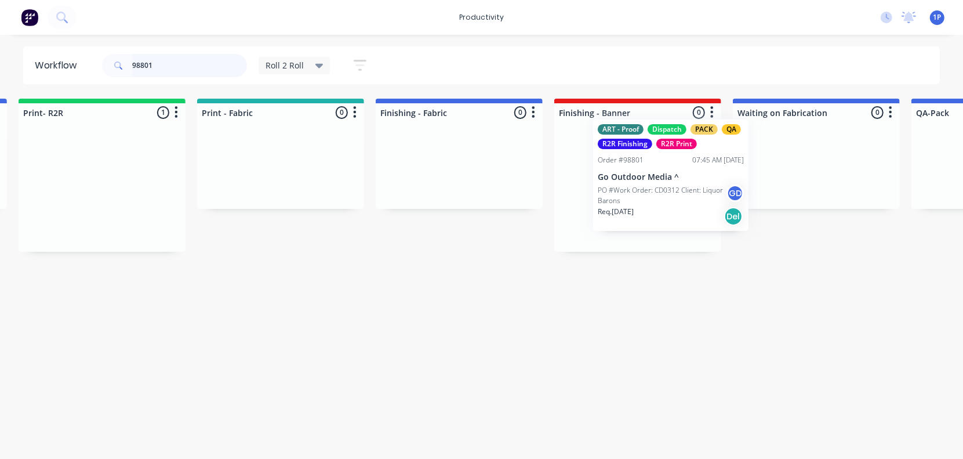
drag, startPoint x: 429, startPoint y: 186, endPoint x: 557, endPoint y: 153, distance: 131.9
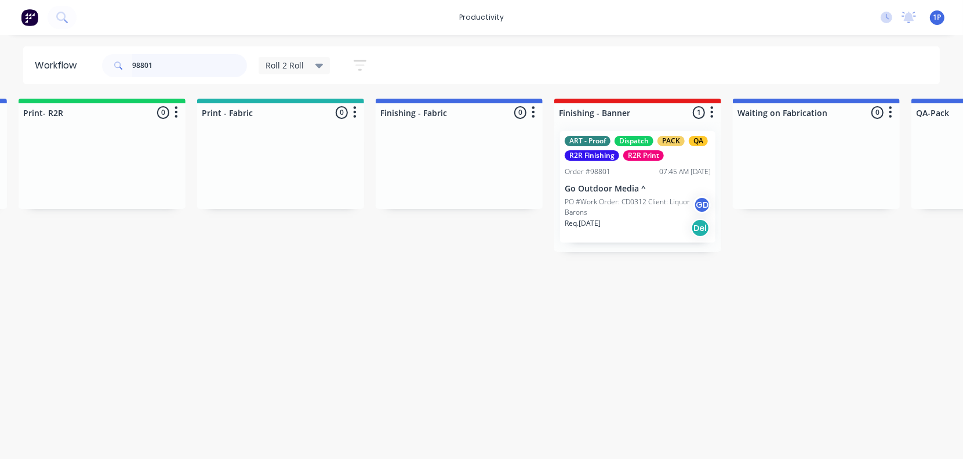
drag, startPoint x: 155, startPoint y: 67, endPoint x: 9, endPoint y: 61, distance: 146.2
click at [24, 61] on header "Workflow 98801 Roll 2 Roll Save new view None edit Roll 2 Roll (Default) edit A…" at bounding box center [481, 65] width 917 height 38
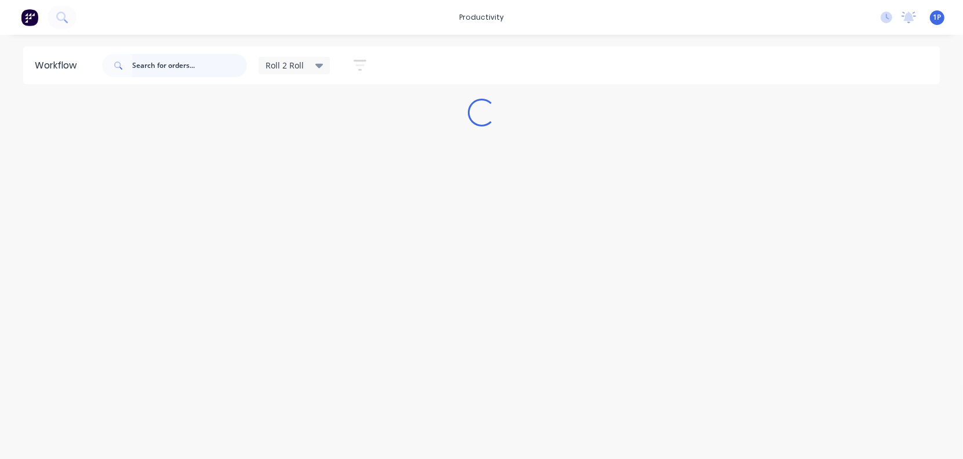
scroll to position [0, 0]
